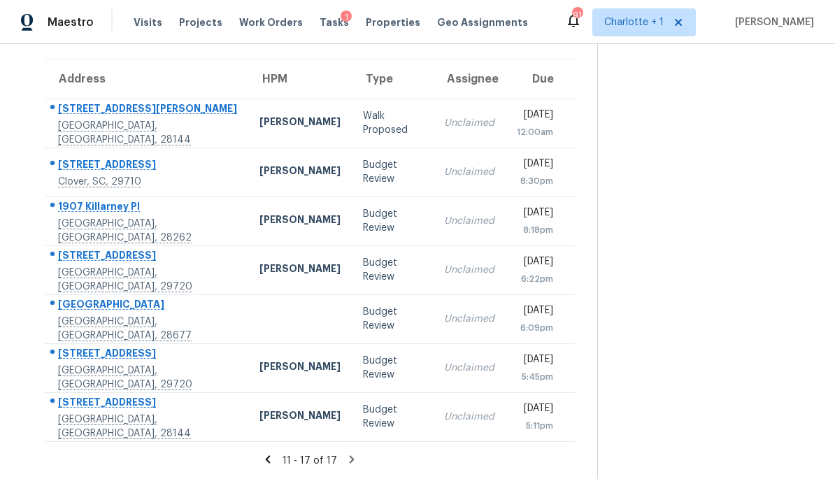
scroll to position [103, 0]
click at [270, 462] on icon at bounding box center [267, 459] width 5 height 8
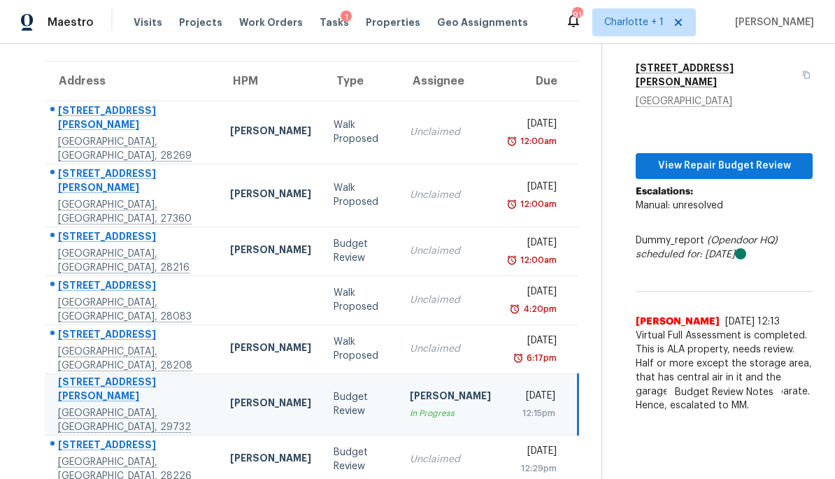
scroll to position [127, 0]
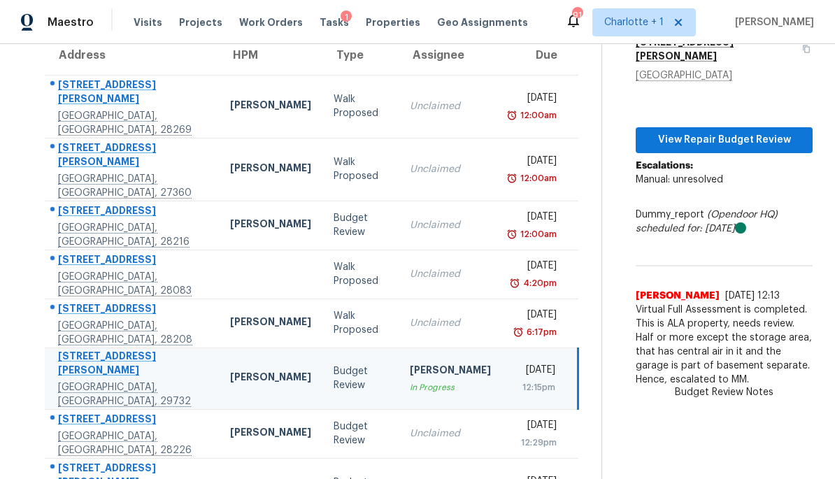
click at [334, 364] on div "Budget Review" at bounding box center [361, 378] width 54 height 28
click at [742, 134] on span "View Repair Budget Review" at bounding box center [724, 140] width 155 height 17
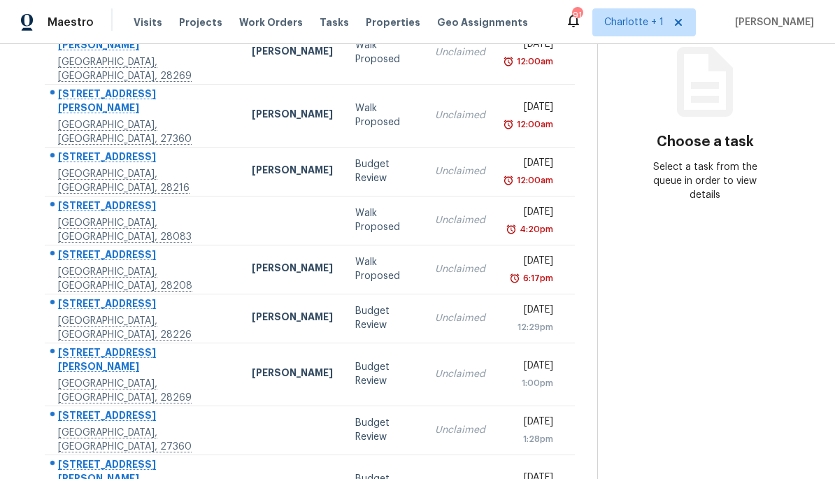
scroll to position [185, 0]
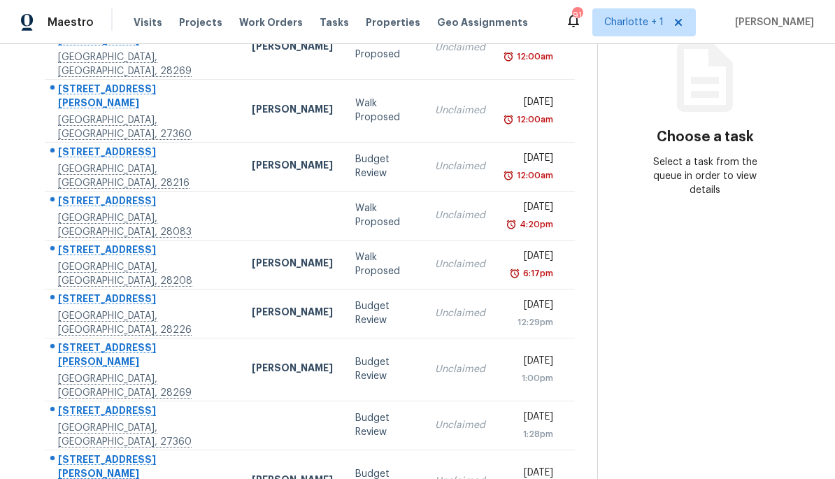
click at [435, 306] on div "Unclaimed" at bounding box center [460, 313] width 50 height 14
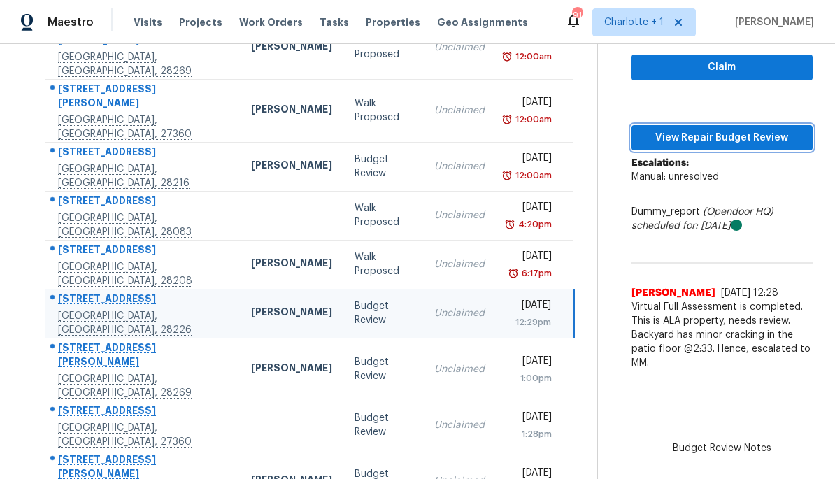
click at [728, 138] on span "View Repair Budget Review" at bounding box center [722, 137] width 159 height 17
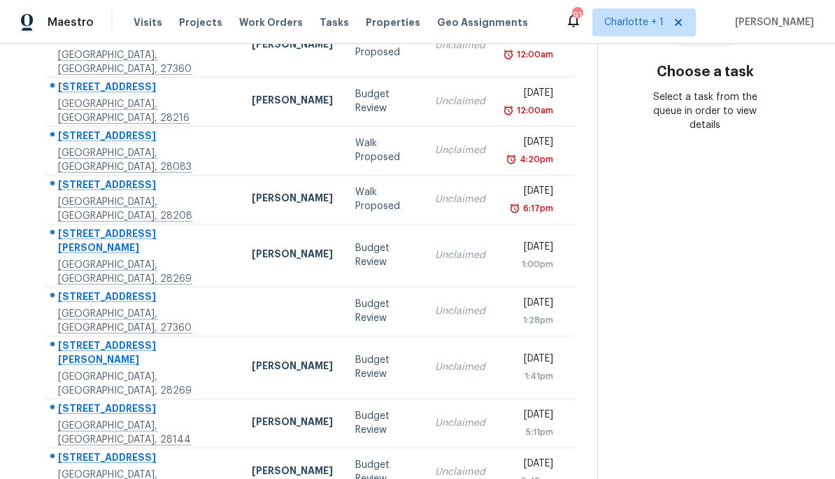
scroll to position [250, 0]
click at [241, 232] on td "[PERSON_NAME]" at bounding box center [293, 256] width 104 height 63
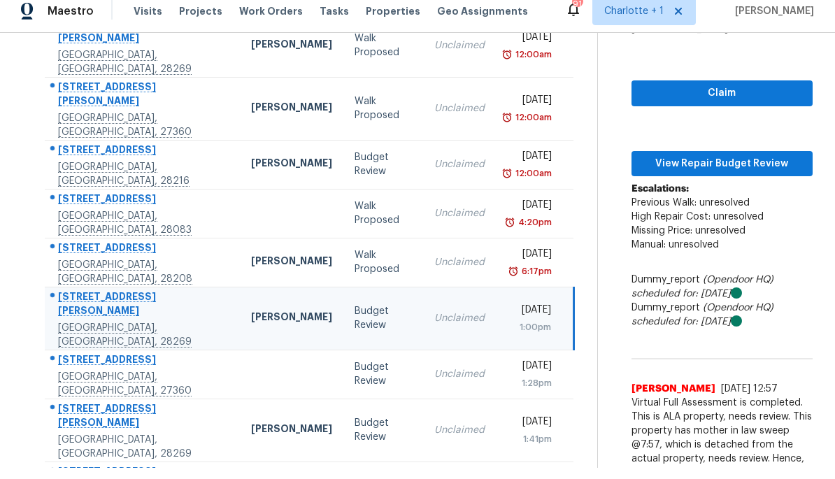
scroll to position [160, 0]
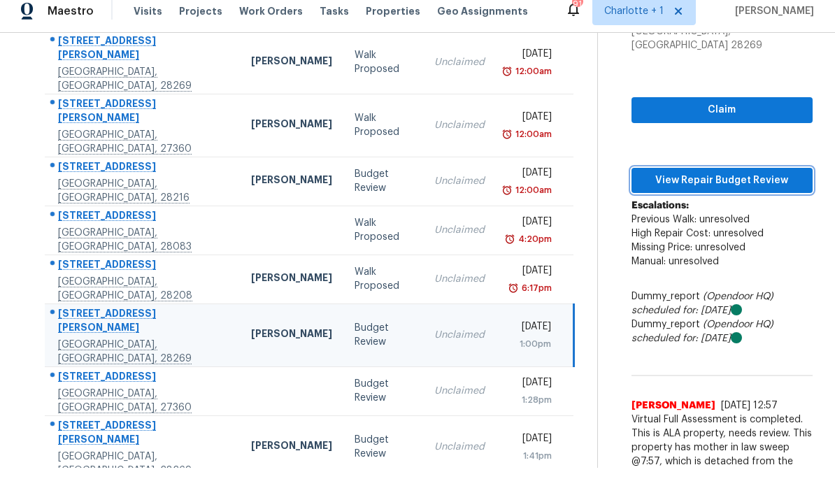
click at [736, 172] on span "View Repair Budget Review" at bounding box center [722, 180] width 159 height 17
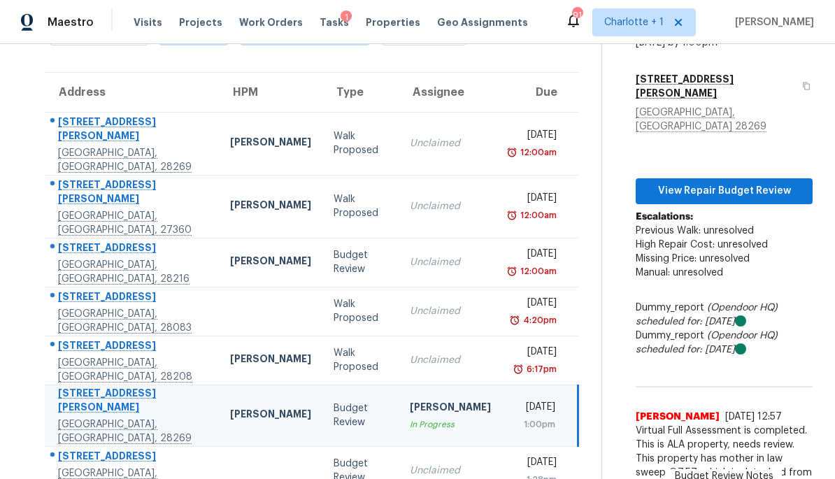
scroll to position [126, 0]
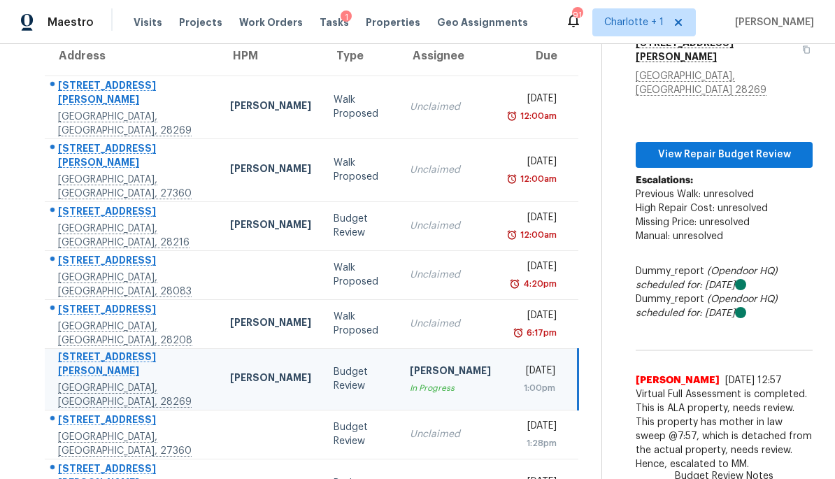
click at [262, 371] on div "[PERSON_NAME]" at bounding box center [270, 379] width 81 height 17
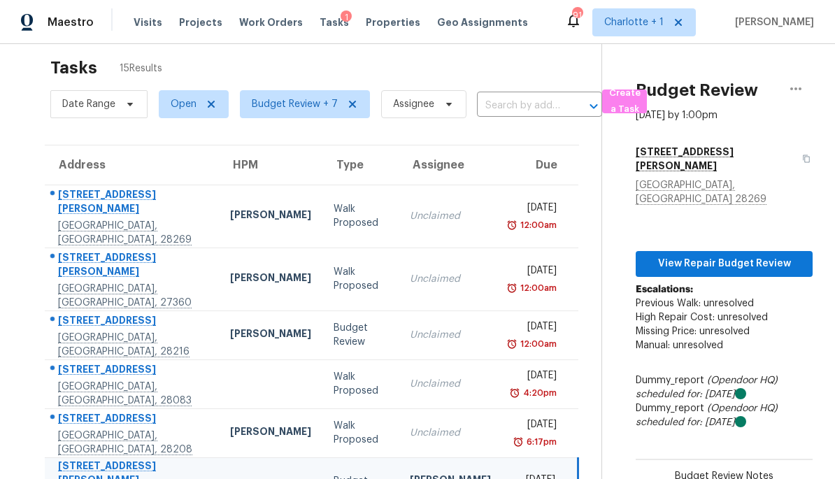
scroll to position [16, 0]
click at [796, 90] on icon "button" at bounding box center [796, 89] width 11 height 3
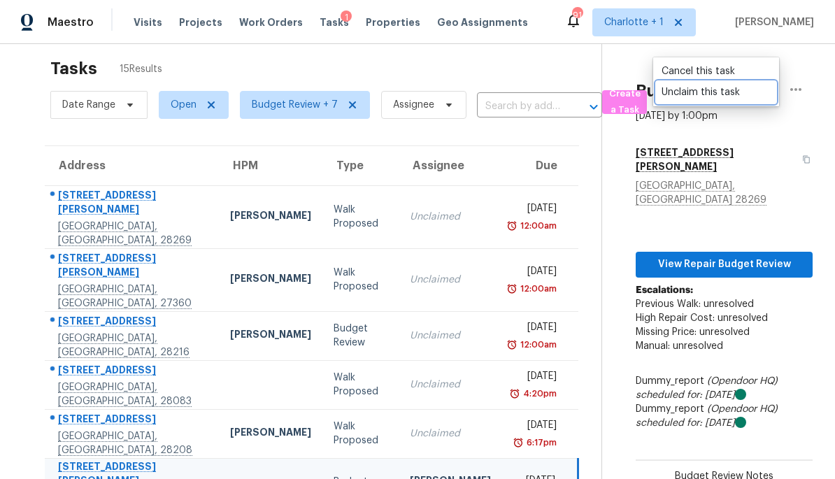
click at [714, 90] on div "Unclaim this task" at bounding box center [716, 92] width 109 height 14
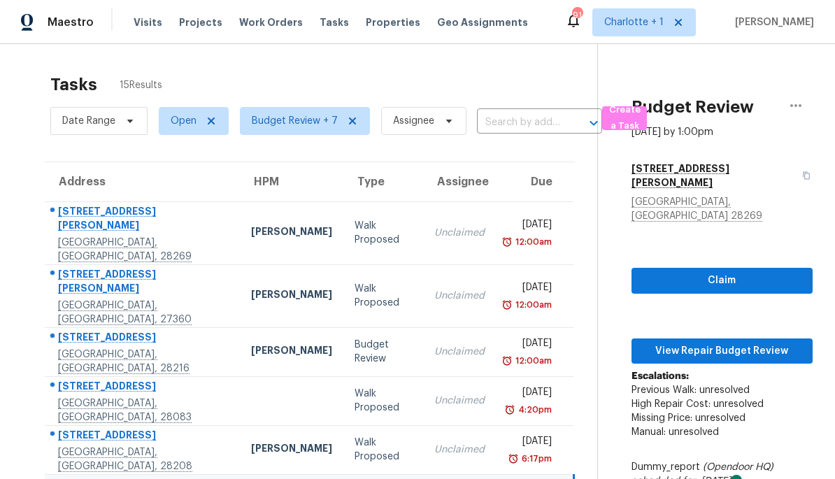
scroll to position [-6, 0]
